Goal: Complete application form: Complete application form

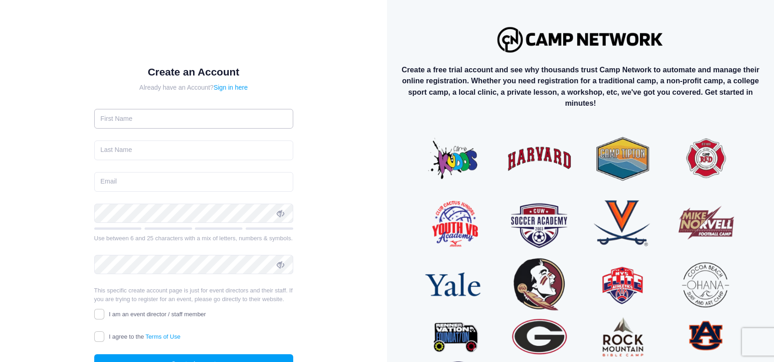
click at [196, 124] on input "text" at bounding box center [193, 119] width 199 height 20
click at [325, 141] on div "Create an Account Already have an Account? Sign in here" at bounding box center [193, 227] width 357 height 425
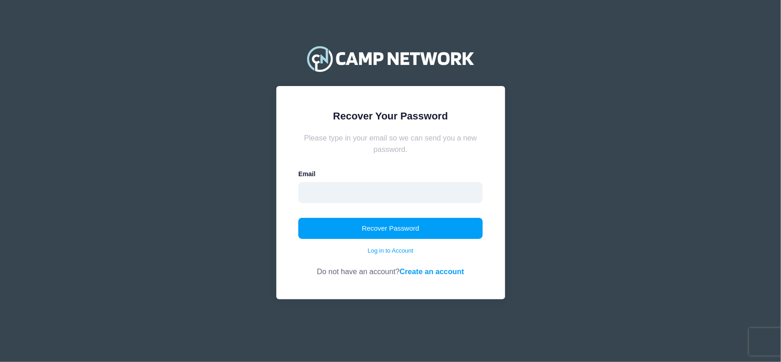
click at [378, 191] on input "email" at bounding box center [390, 192] width 184 height 21
click at [764, 278] on div "Recover Your Password Please type in your email so we can send you a new passwo…" at bounding box center [390, 181] width 781 height 362
click at [422, 268] on link "Create an account" at bounding box center [431, 271] width 64 height 8
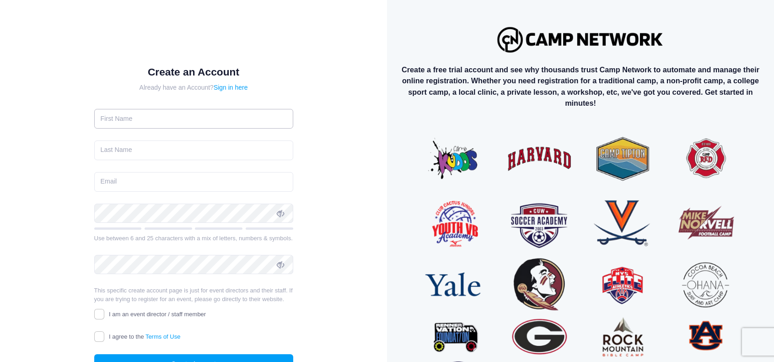
click at [189, 121] on input "text" at bounding box center [193, 119] width 199 height 20
type input "Mark"
type input "[PERSON_NAME]"
type input "[EMAIL_ADDRESS][DOMAIN_NAME]"
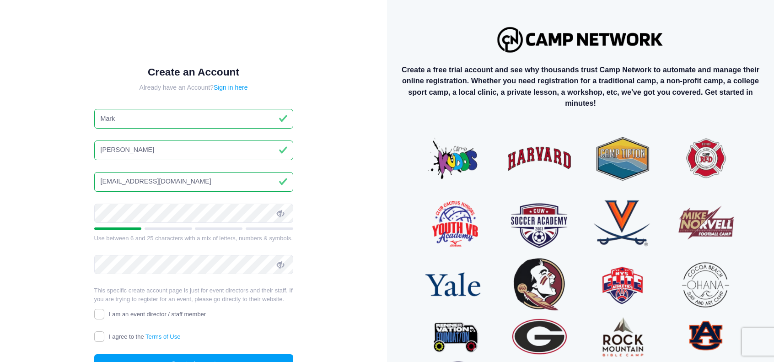
click at [279, 214] on icon at bounding box center [280, 213] width 7 height 7
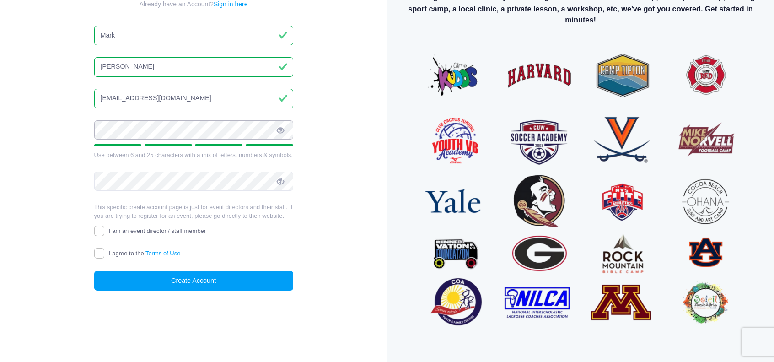
scroll to position [85, 0]
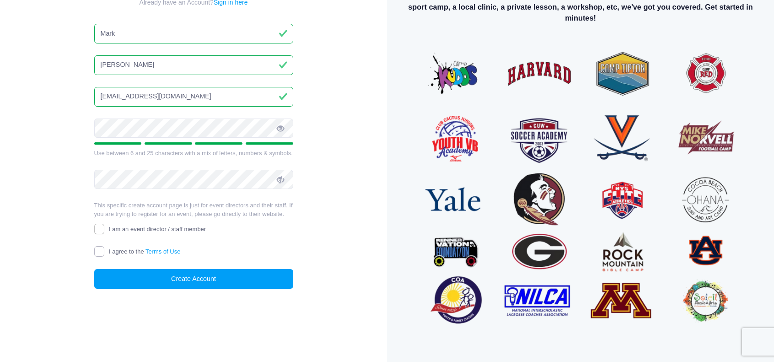
click at [96, 250] on input "I agree to the Terms of Use" at bounding box center [99, 251] width 11 height 11
checkbox input "true"
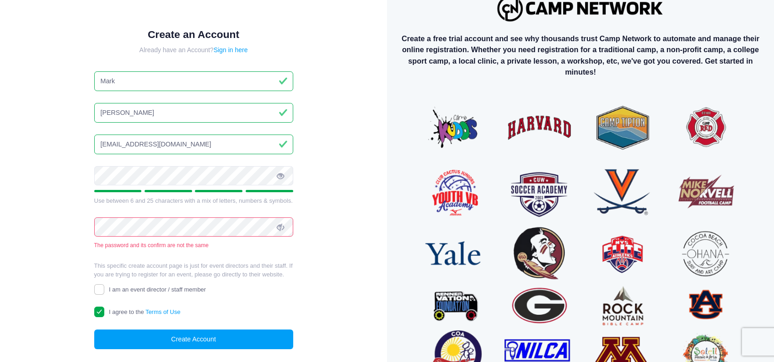
scroll to position [46, 0]
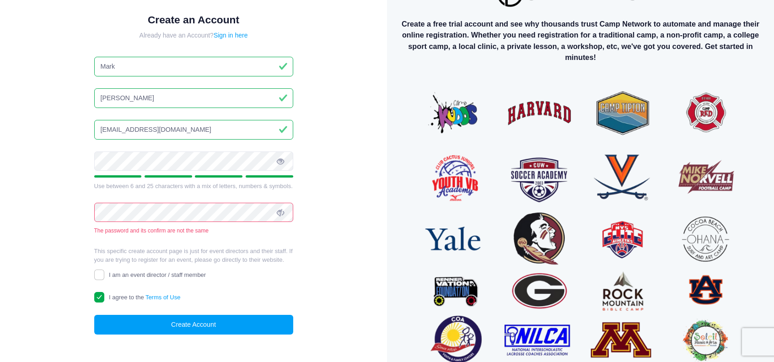
click at [281, 209] on icon at bounding box center [280, 212] width 7 height 7
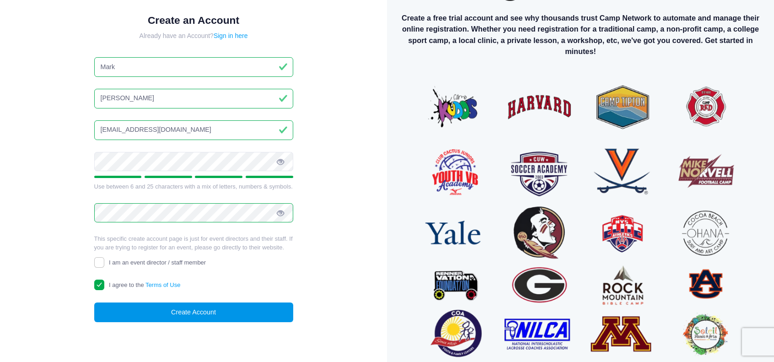
click at [263, 320] on button "Create Account" at bounding box center [193, 312] width 199 height 20
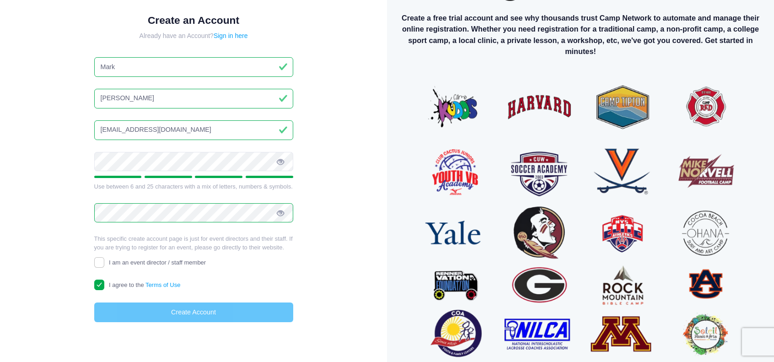
scroll to position [46, 0]
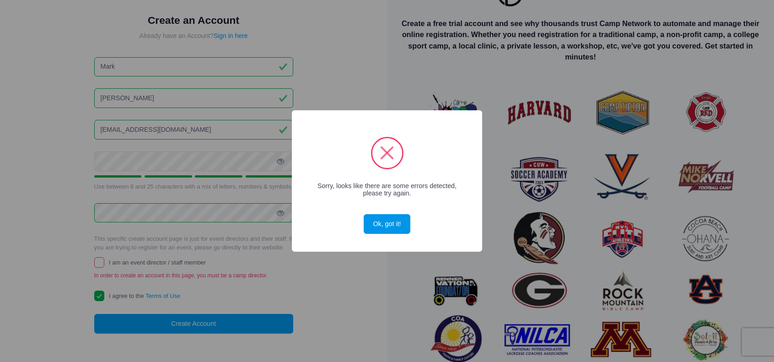
click at [382, 217] on button "Ok, got it!" at bounding box center [387, 224] width 47 height 20
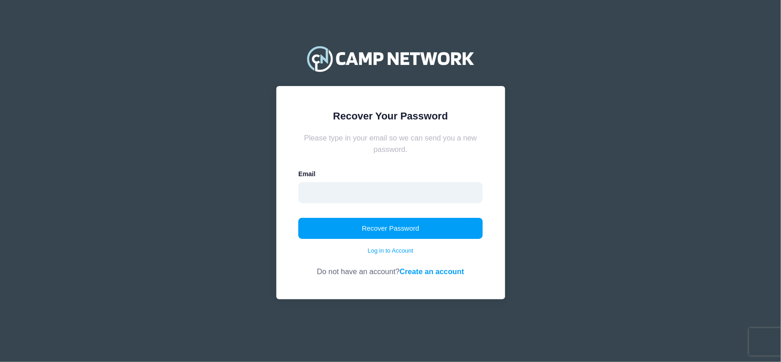
click at [332, 196] on input "email" at bounding box center [390, 192] width 184 height 21
type input "[EMAIL_ADDRESS][DOMAIN_NAME]"
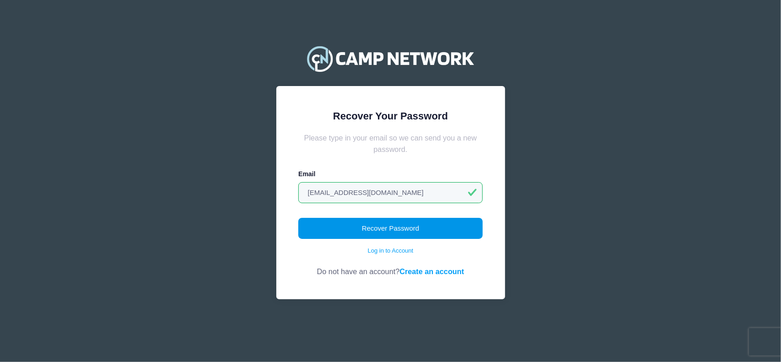
click at [346, 223] on button "Recover Password" at bounding box center [390, 228] width 184 height 21
